Goal: Transaction & Acquisition: Purchase product/service

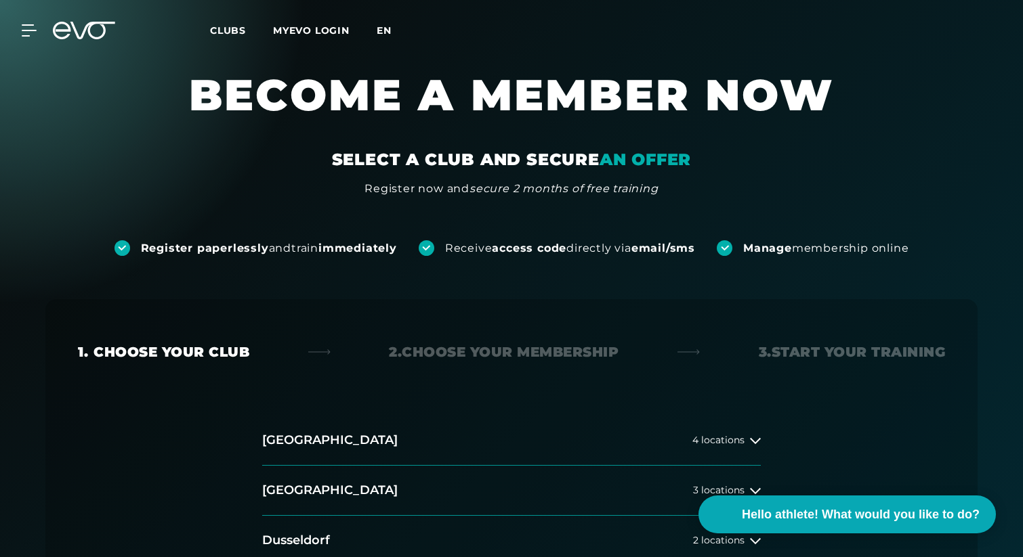
click at [389, 30] on font "en" at bounding box center [384, 30] width 15 height 12
click at [391, 30] on font "en" at bounding box center [384, 30] width 15 height 12
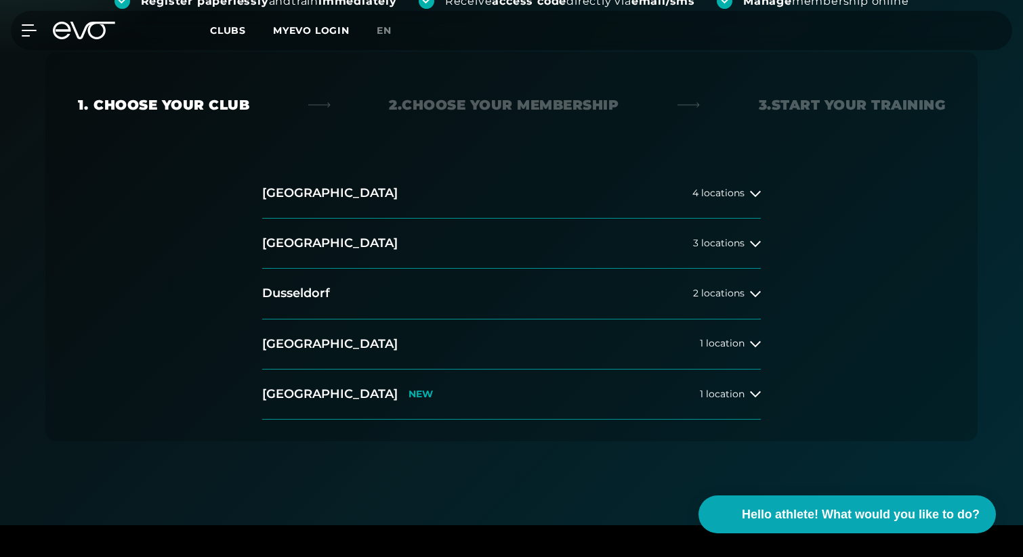
scroll to position [289, 0]
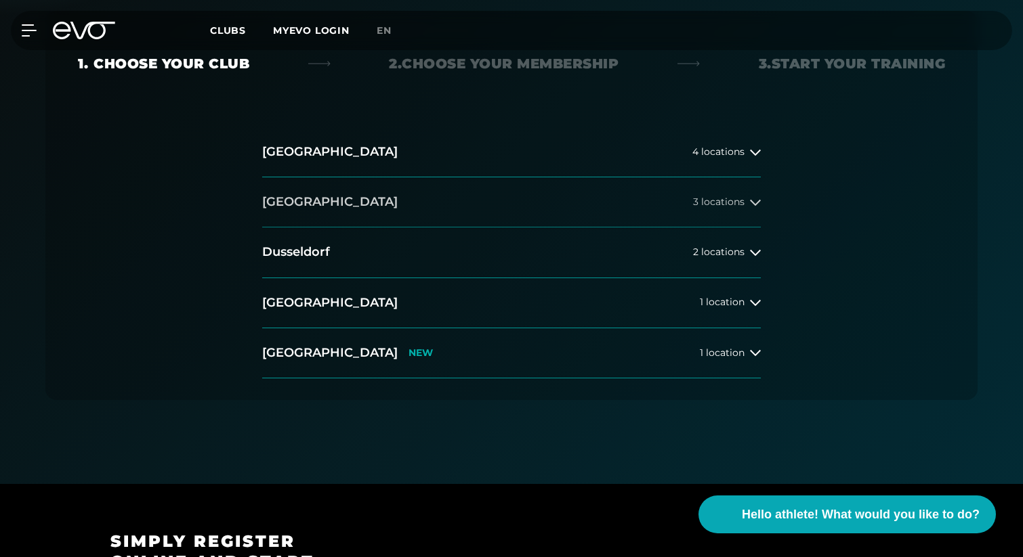
click at [649, 201] on button "[GEOGRAPHIC_DATA] 3 locations" at bounding box center [511, 202] width 498 height 50
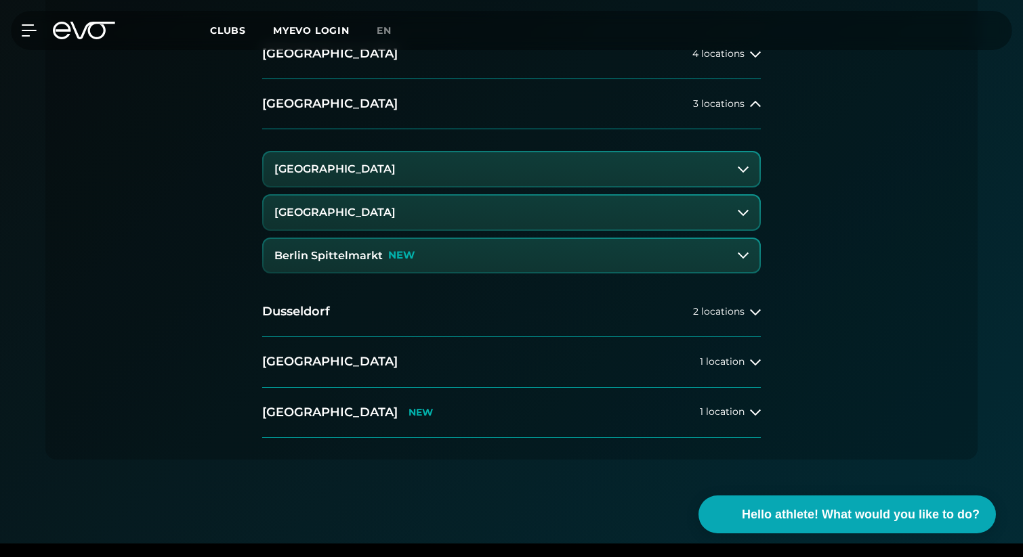
scroll to position [389, 0]
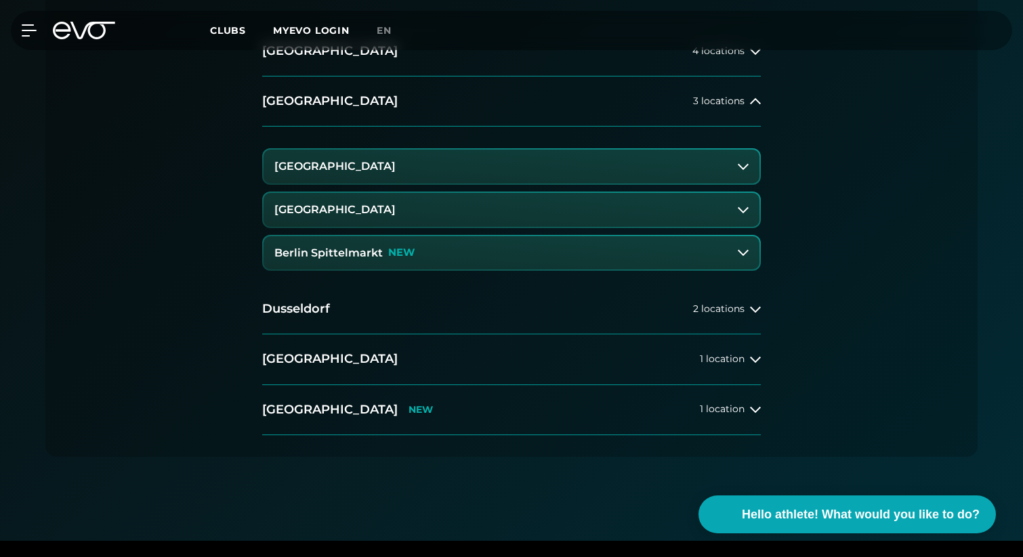
click at [395, 179] on button "[GEOGRAPHIC_DATA]" at bounding box center [511, 167] width 496 height 34
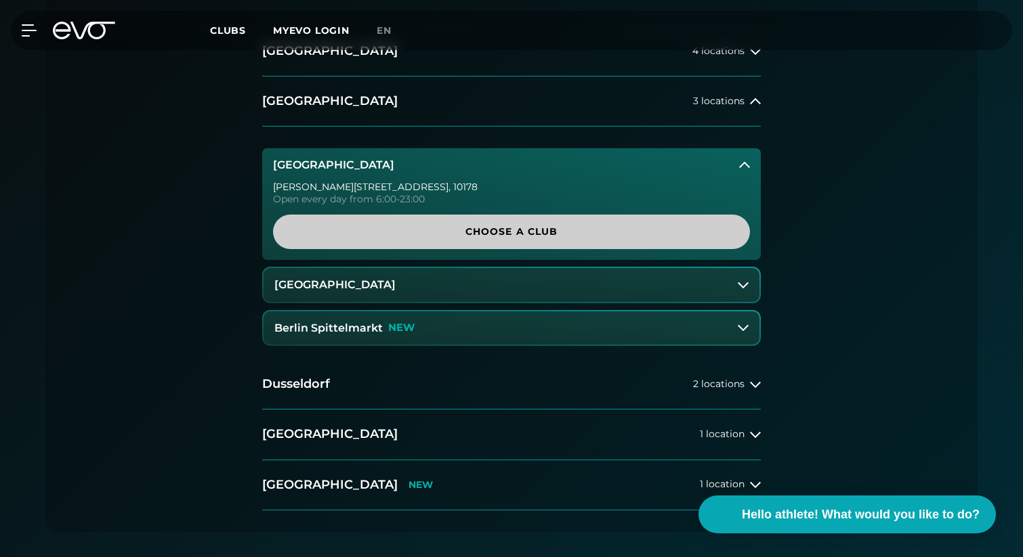
click at [479, 231] on font "Choose a club" at bounding box center [511, 232] width 93 height 12
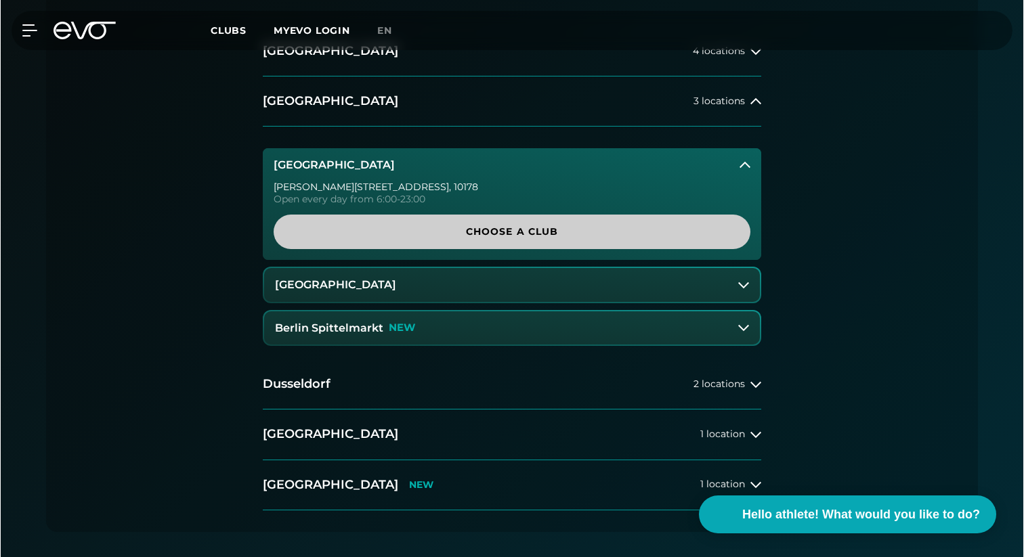
scroll to position [0, 0]
